Goal: Navigation & Orientation: Understand site structure

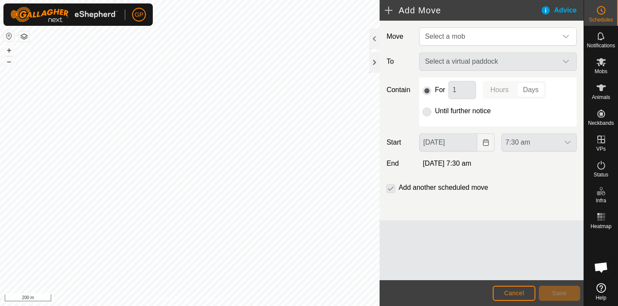
scroll to position [610, 0]
click at [7, 59] on button "–" at bounding box center [9, 61] width 10 height 10
click at [507, 293] on span "Cancel" at bounding box center [514, 293] width 20 height 7
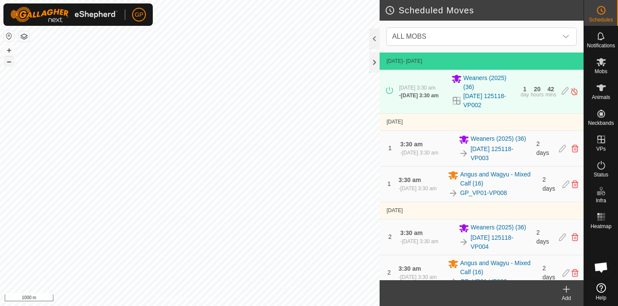
click at [4, 62] on button "–" at bounding box center [9, 61] width 10 height 10
click at [10, 51] on button "+" at bounding box center [9, 50] width 10 height 10
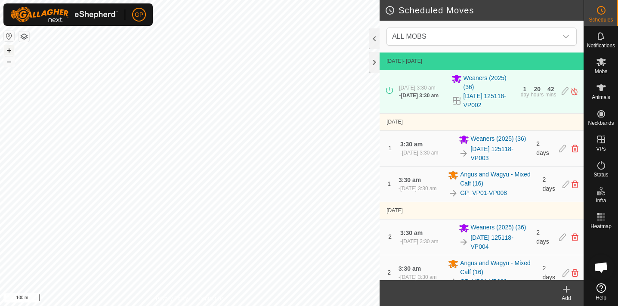
click at [10, 51] on button "+" at bounding box center [9, 50] width 10 height 10
click at [239, 306] on html "GP Schedules Notifications Mobs Animals Neckbands VPs Status Infra Heatmap Help…" at bounding box center [309, 153] width 618 height 306
click at [143, 306] on html "GP Schedules Notifications Mobs Animals Neckbands VPs Status Infra Heatmap Help…" at bounding box center [309, 153] width 618 height 306
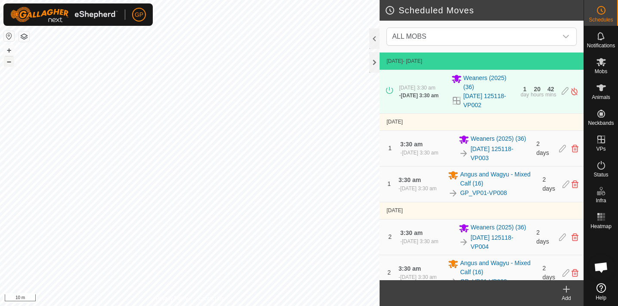
click at [12, 62] on button "–" at bounding box center [9, 61] width 10 height 10
click at [238, 0] on html "GP Schedules Notifications Mobs Animals Neckbands VPs Status Infra Heatmap Help…" at bounding box center [309, 153] width 618 height 306
click at [166, 0] on html "GP Schedules Notifications Mobs Animals Neckbands VPs Status Infra Heatmap Help…" at bounding box center [309, 153] width 618 height 306
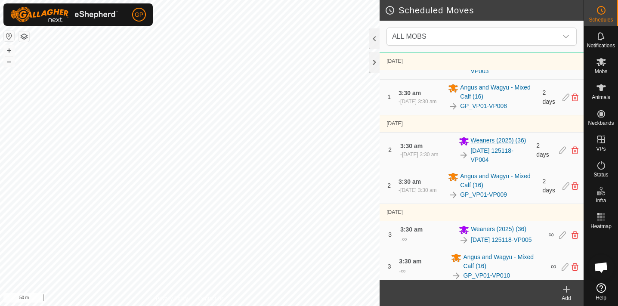
scroll to position [87, 0]
